Goal: Navigation & Orientation: Understand site structure

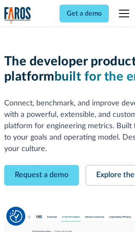
scroll to position [48, 0]
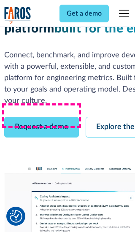
click at [41, 117] on link "Request a demo" at bounding box center [41, 127] width 75 height 21
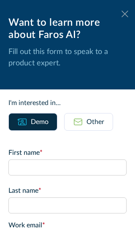
click at [125, 14] on icon at bounding box center [124, 14] width 7 height 6
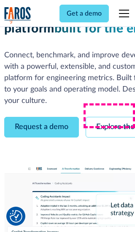
click at [110, 117] on link "Explore the platform" at bounding box center [131, 127] width 90 height 21
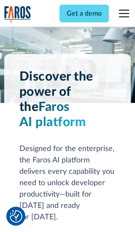
scroll to position [6333, 0]
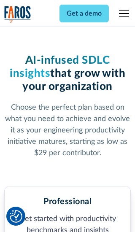
scroll to position [1307, 0]
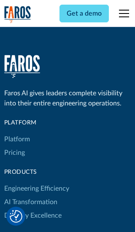
click at [16, 132] on link "Platform" at bounding box center [17, 138] width 26 height 13
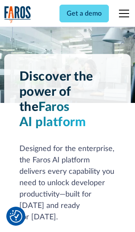
scroll to position [6604, 0]
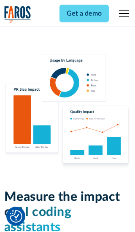
scroll to position [5212, 0]
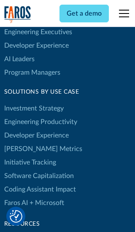
click at [25, 142] on link "[PERSON_NAME] Metrics" at bounding box center [43, 148] width 78 height 13
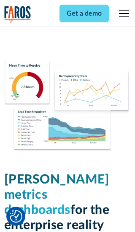
scroll to position [3692, 0]
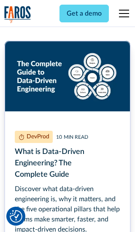
scroll to position [3780, 0]
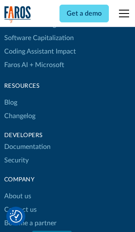
click at [19, 116] on link "Changelog" at bounding box center [19, 115] width 31 height 13
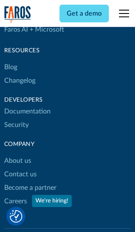
click at [17, 154] on link "About us" at bounding box center [17, 160] width 27 height 13
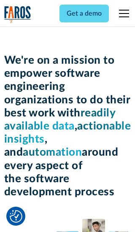
scroll to position [2908, 0]
